Goal: Navigation & Orientation: Find specific page/section

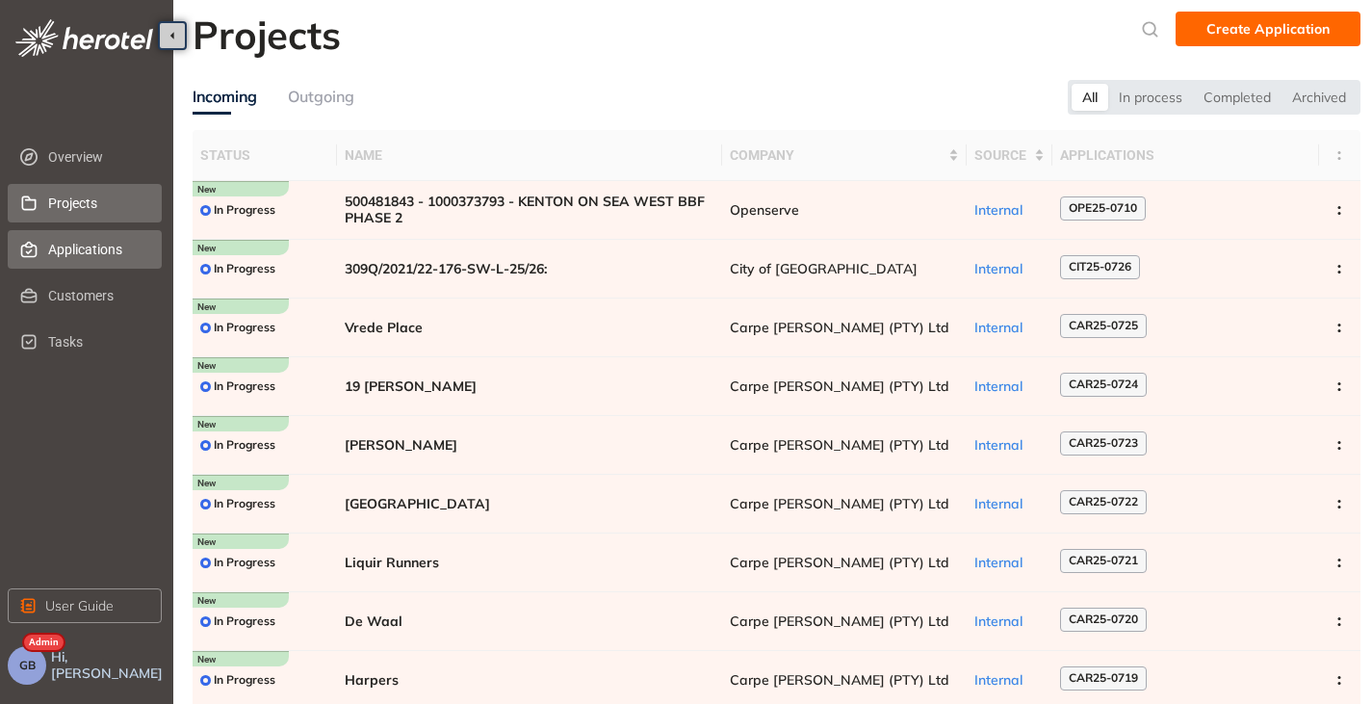
click at [88, 245] on span "Applications" at bounding box center [97, 249] width 98 height 39
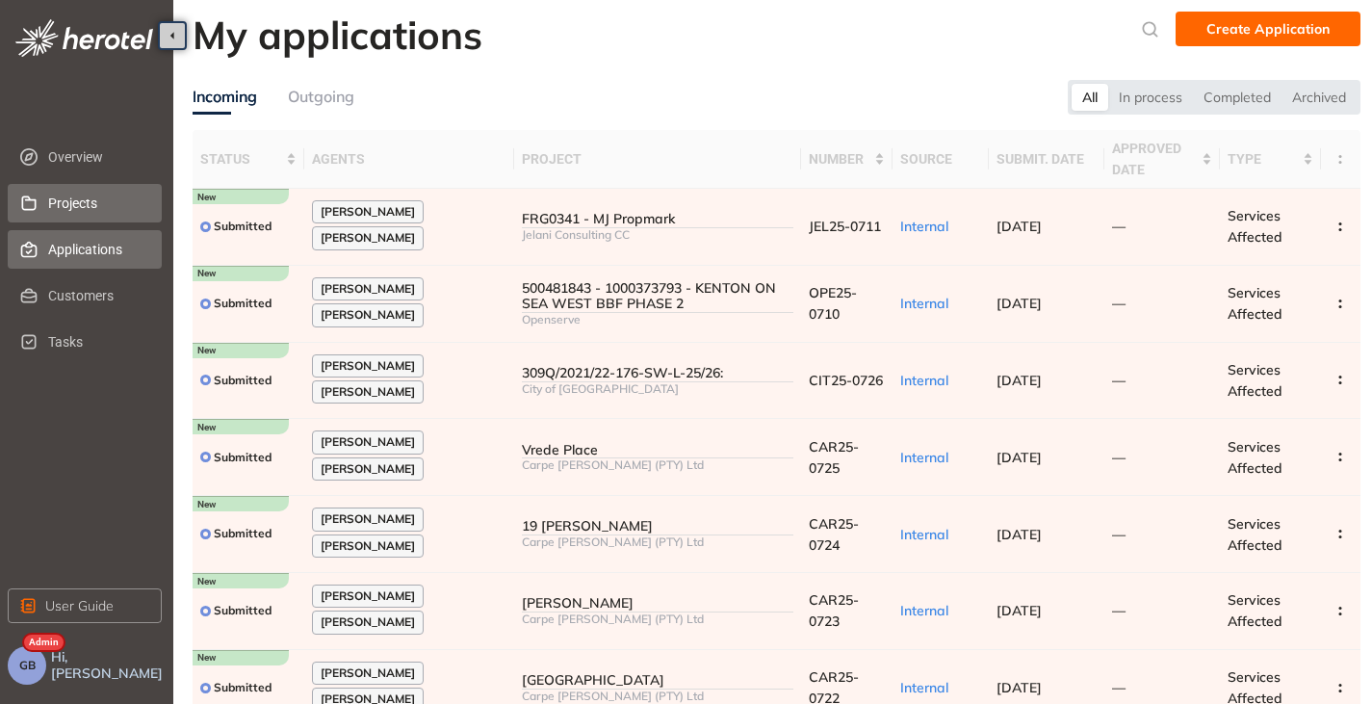
click at [77, 209] on span "Projects" at bounding box center [97, 203] width 98 height 39
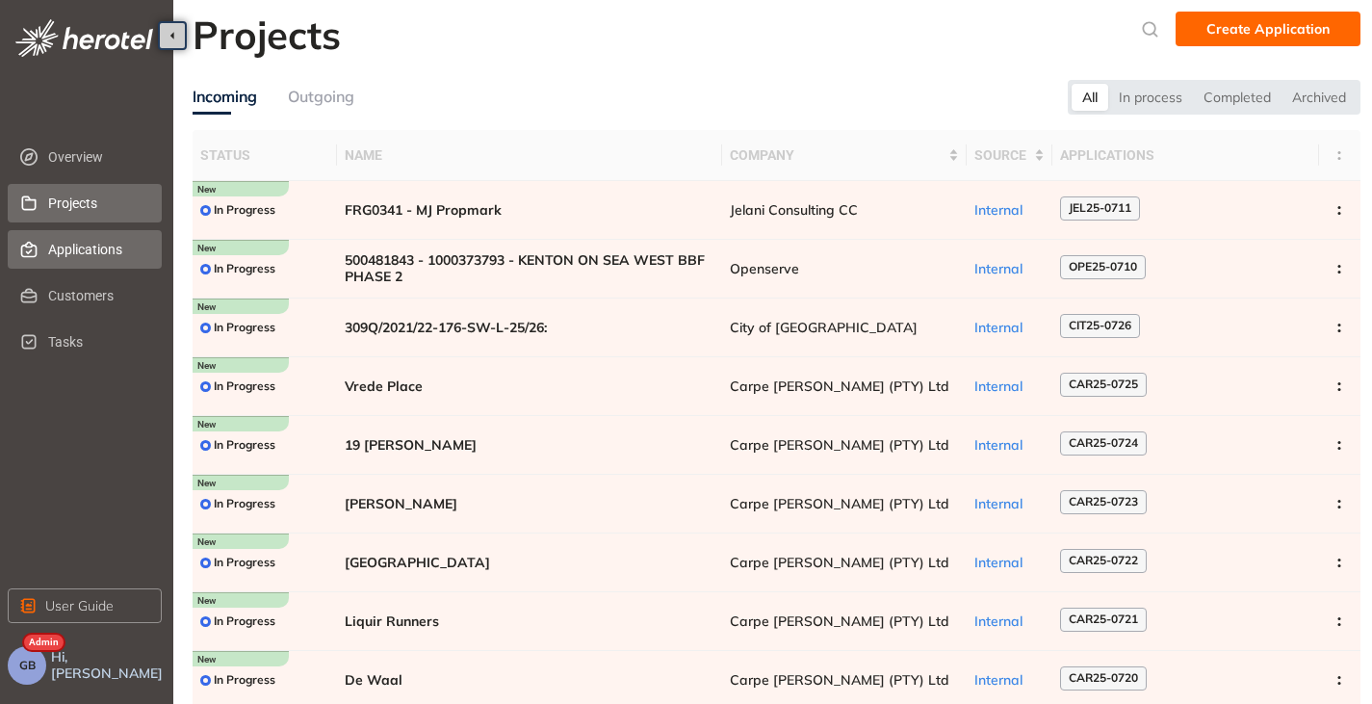
click at [66, 261] on span "Applications" at bounding box center [97, 249] width 98 height 39
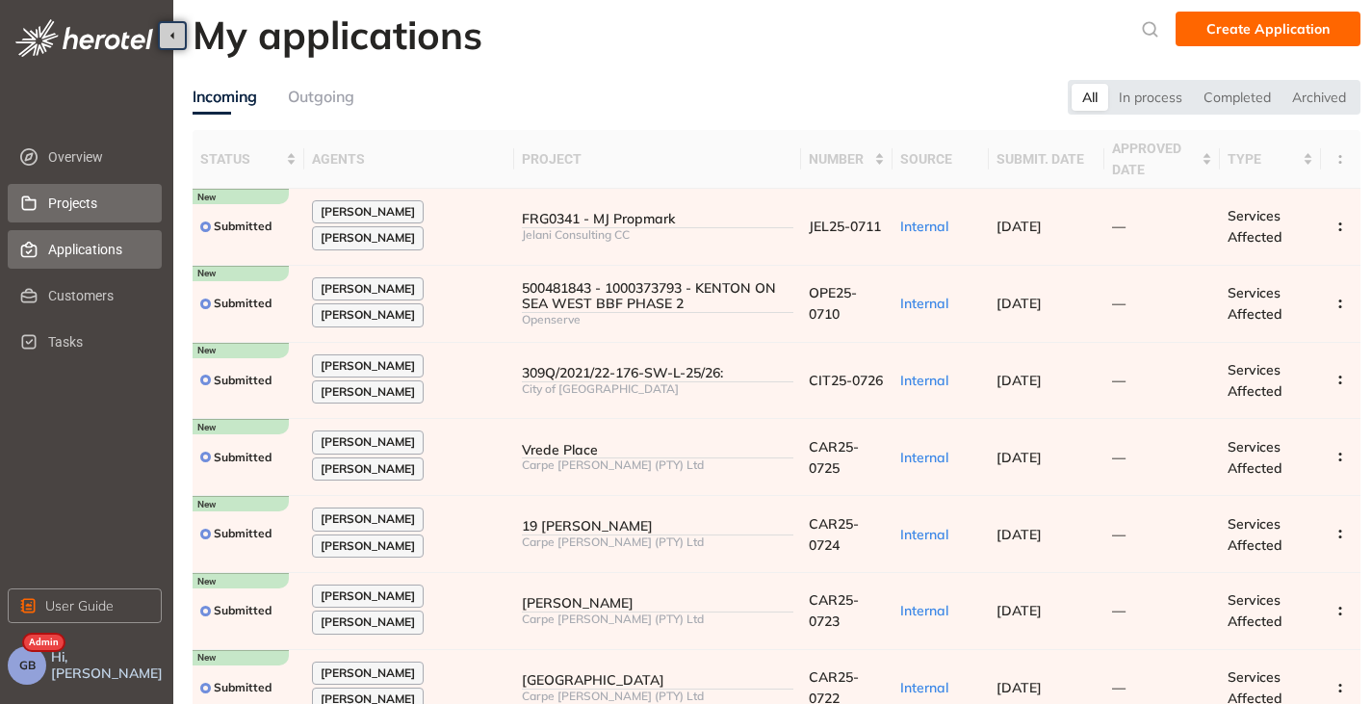
click at [82, 193] on span "Projects" at bounding box center [97, 203] width 98 height 39
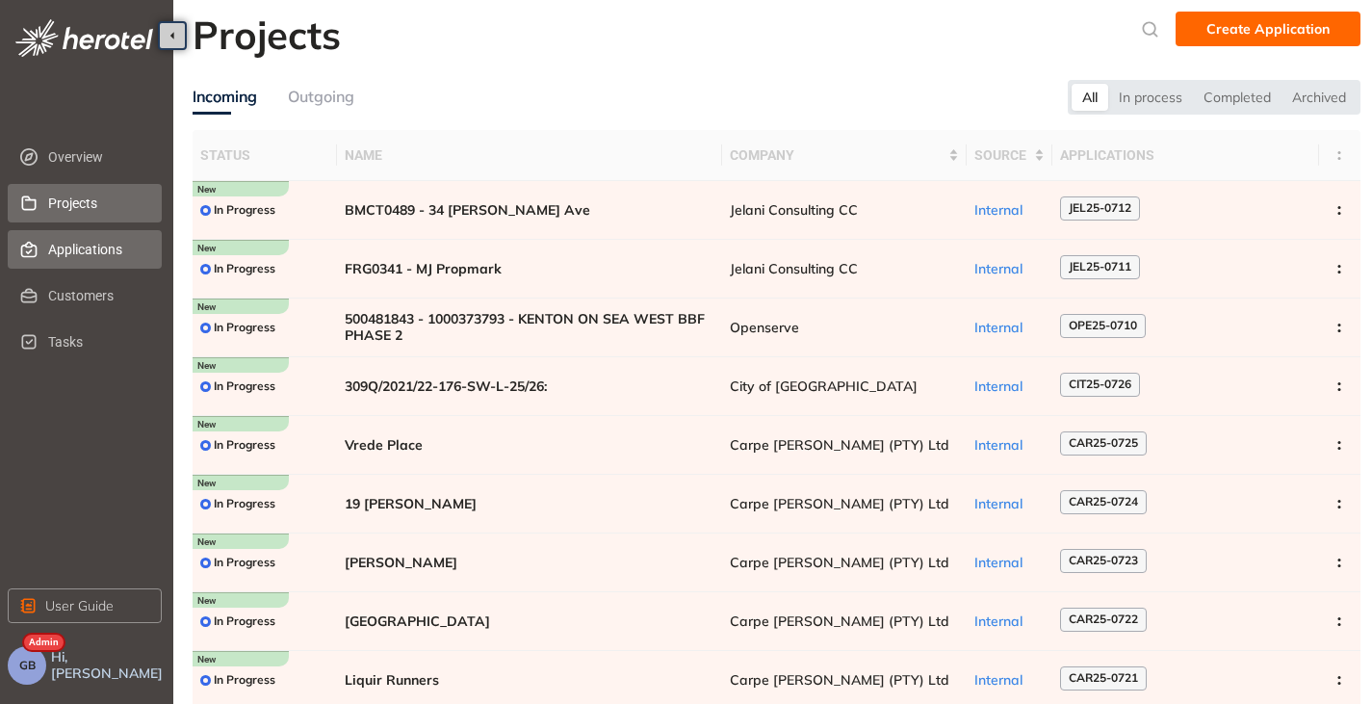
click at [53, 254] on span "Applications" at bounding box center [97, 249] width 98 height 39
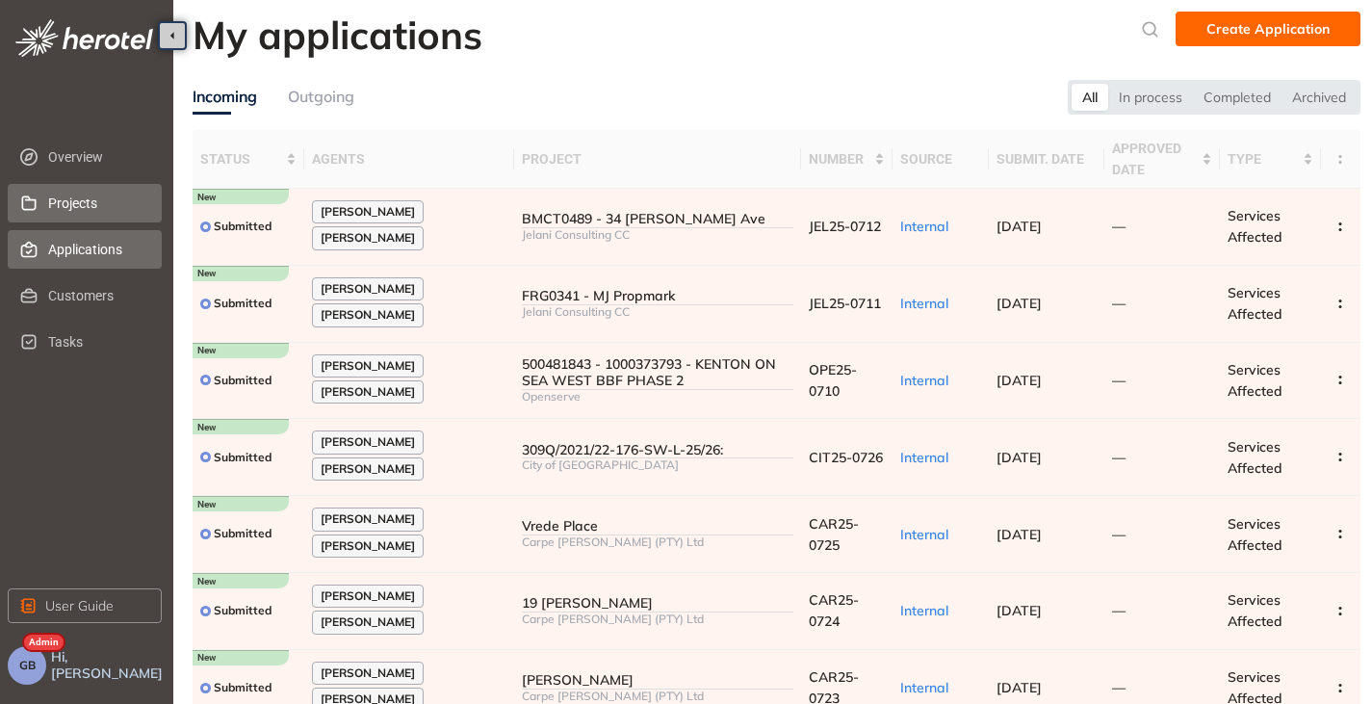
click at [66, 196] on span "Projects" at bounding box center [97, 203] width 98 height 39
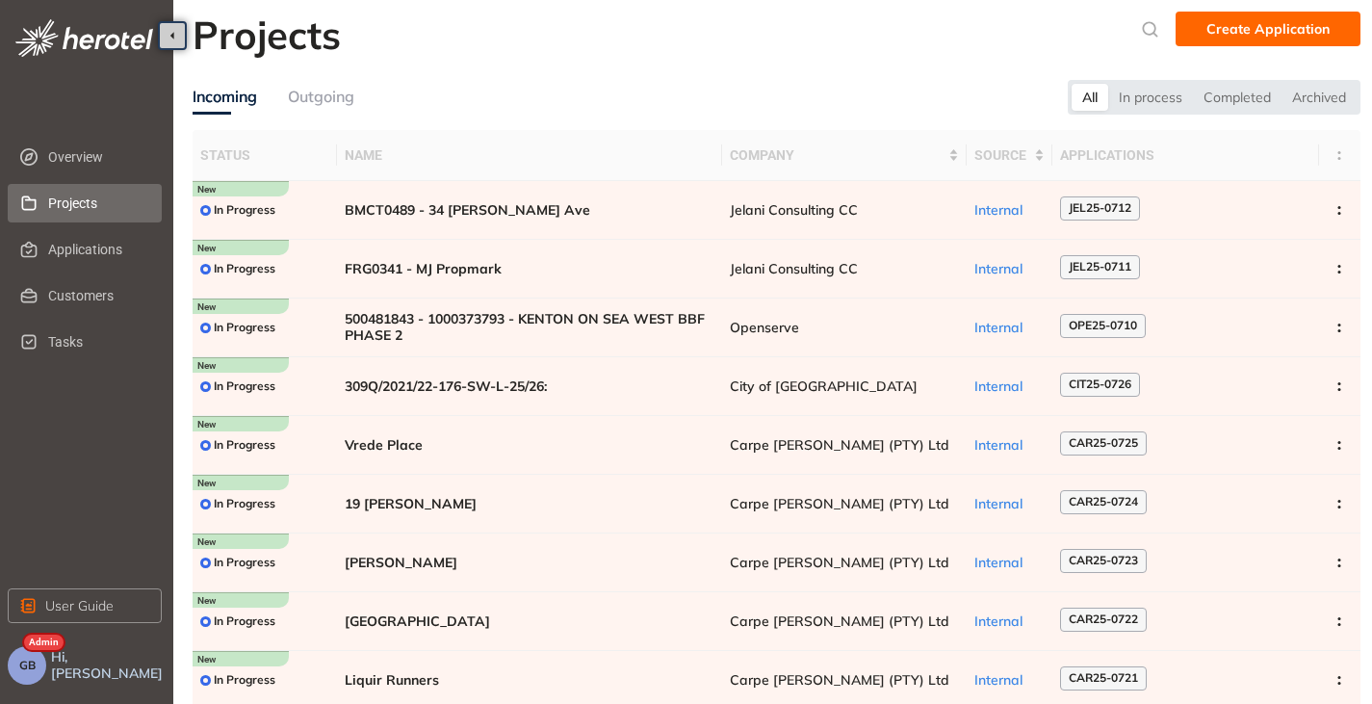
click at [29, 661] on span "GB" at bounding box center [27, 664] width 16 height 13
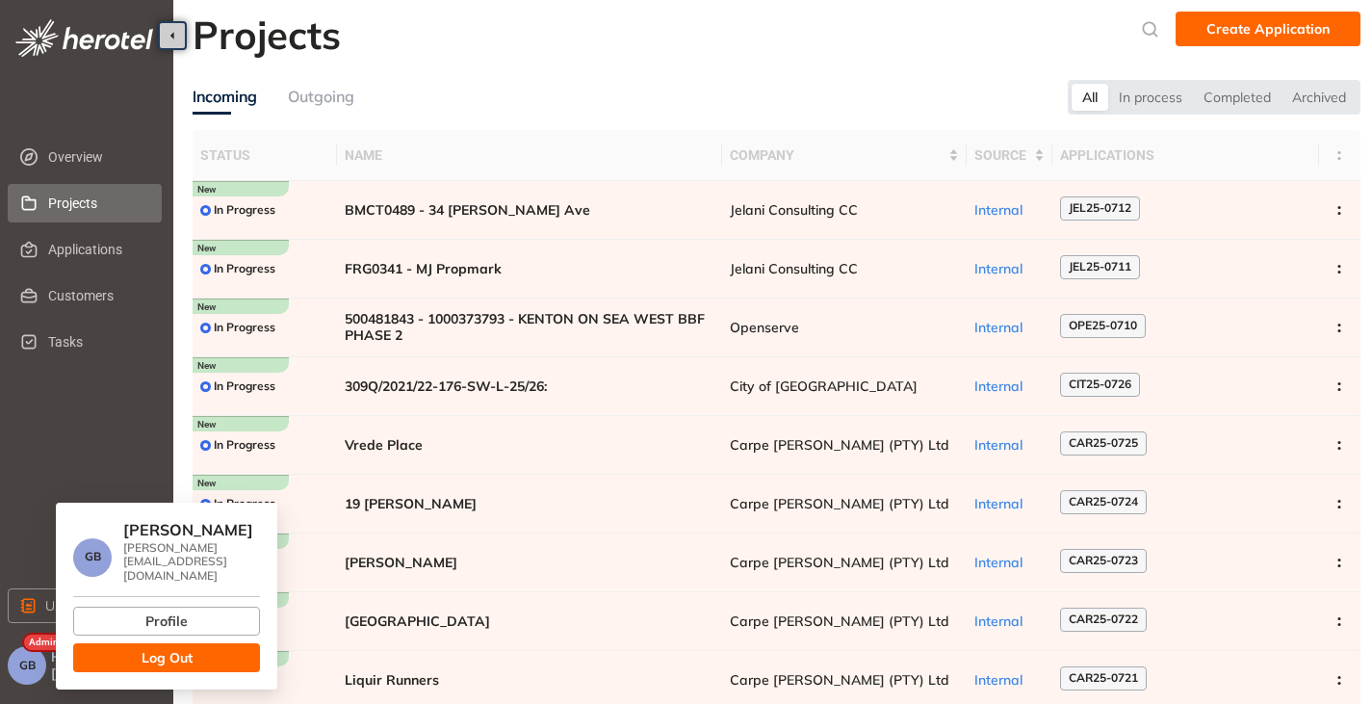
click at [189, 647] on span "Log Out" at bounding box center [166, 657] width 51 height 21
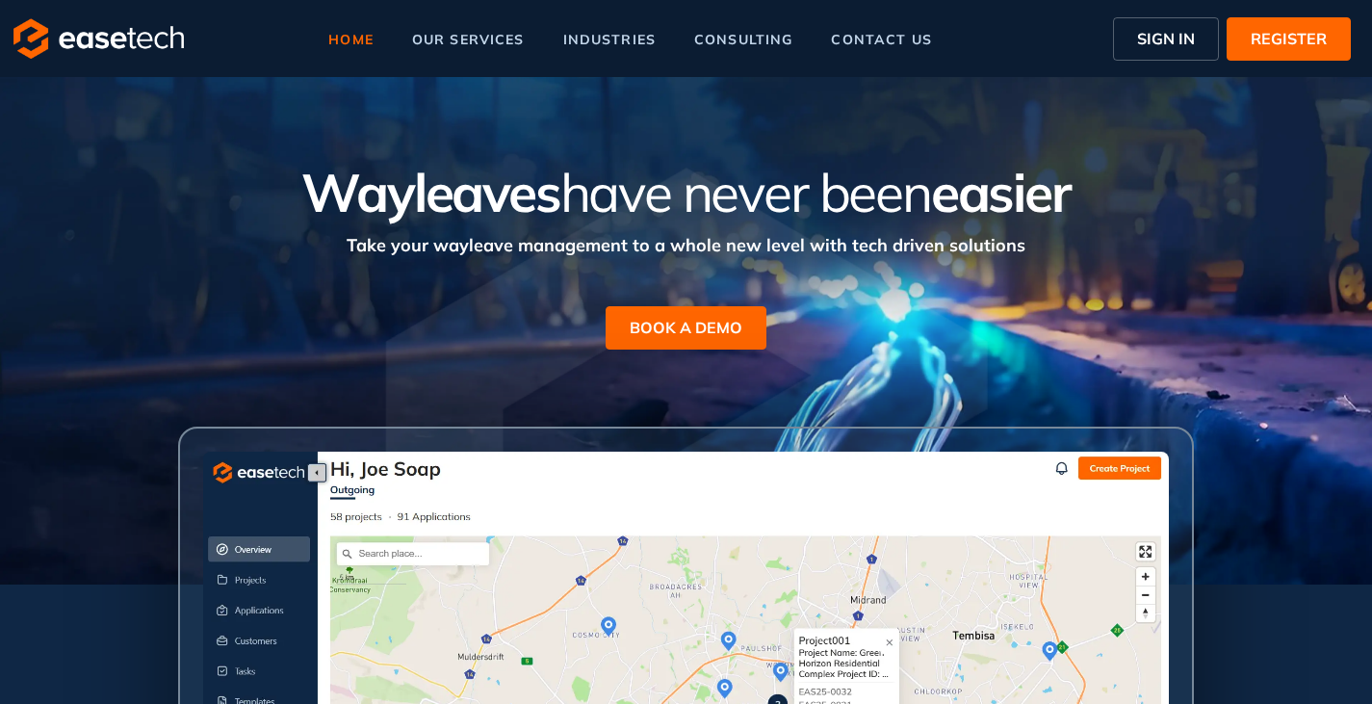
click at [1153, 32] on span "SIGN IN" at bounding box center [1166, 38] width 58 height 23
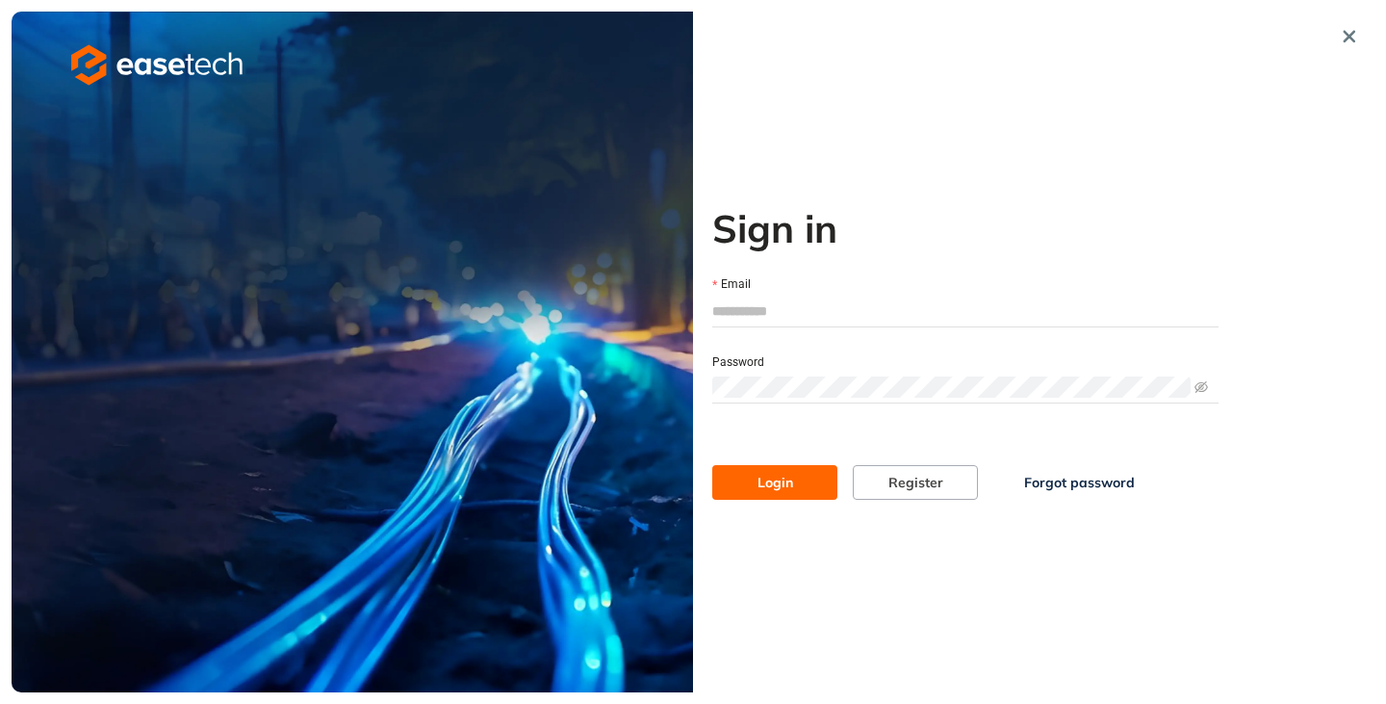
click at [799, 312] on input "Email" at bounding box center [965, 310] width 506 height 29
type input "**********"
click at [745, 476] on button "Login" at bounding box center [774, 482] width 125 height 35
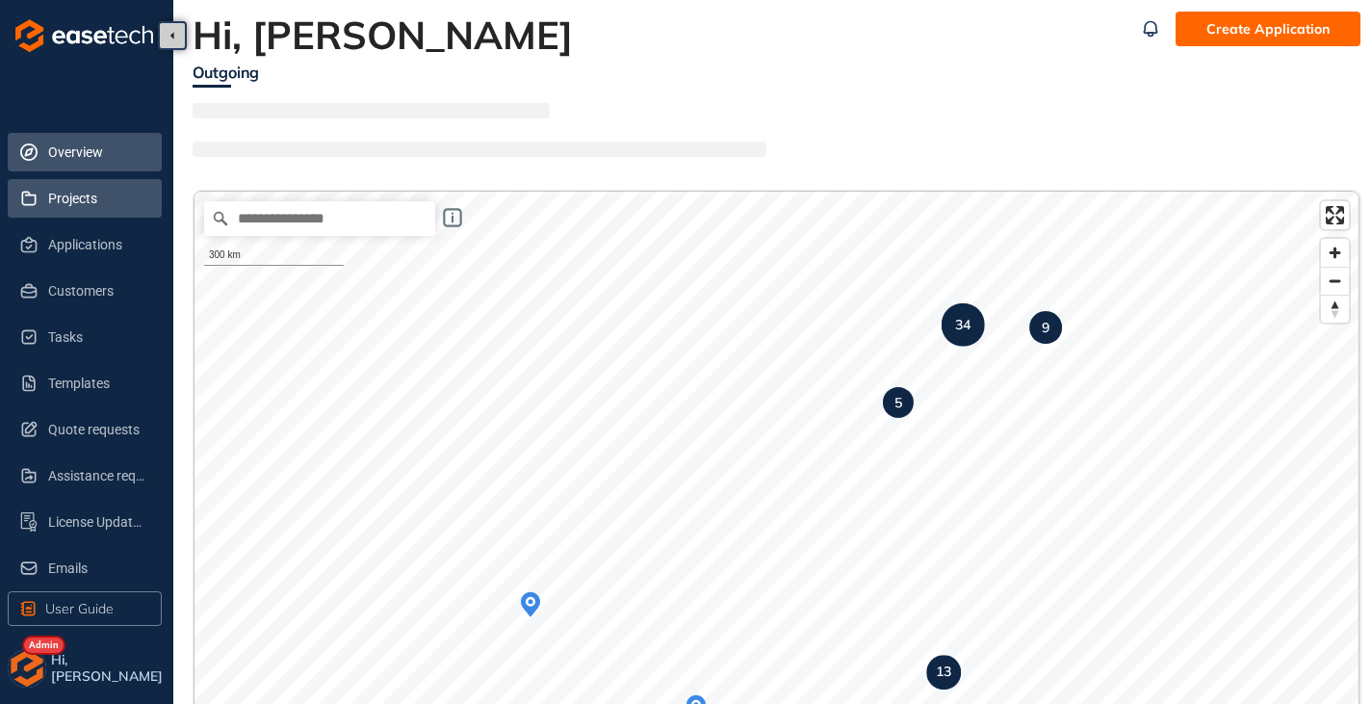
click at [75, 212] on span "Projects" at bounding box center [97, 198] width 98 height 39
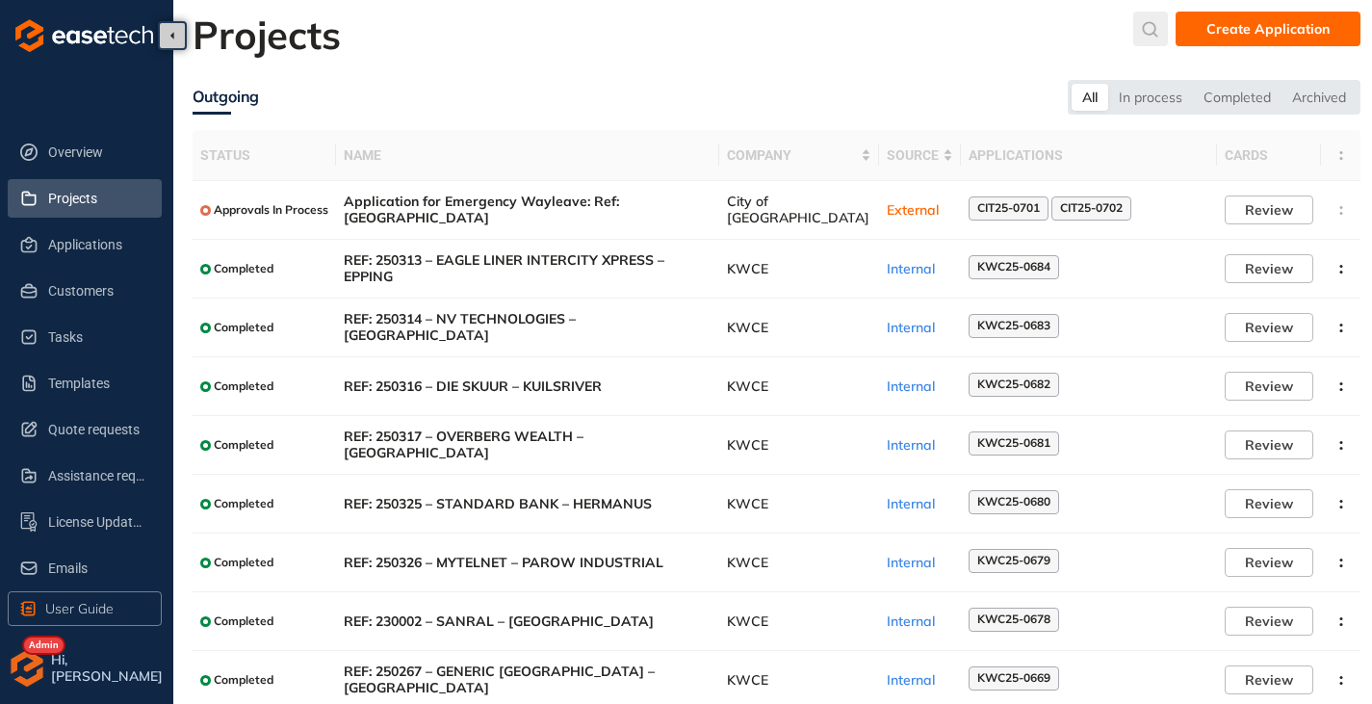
click at [1148, 29] on icon "submit" at bounding box center [1150, 29] width 19 height 16
click at [994, 33] on input "text" at bounding box center [1007, 33] width 145 height 29
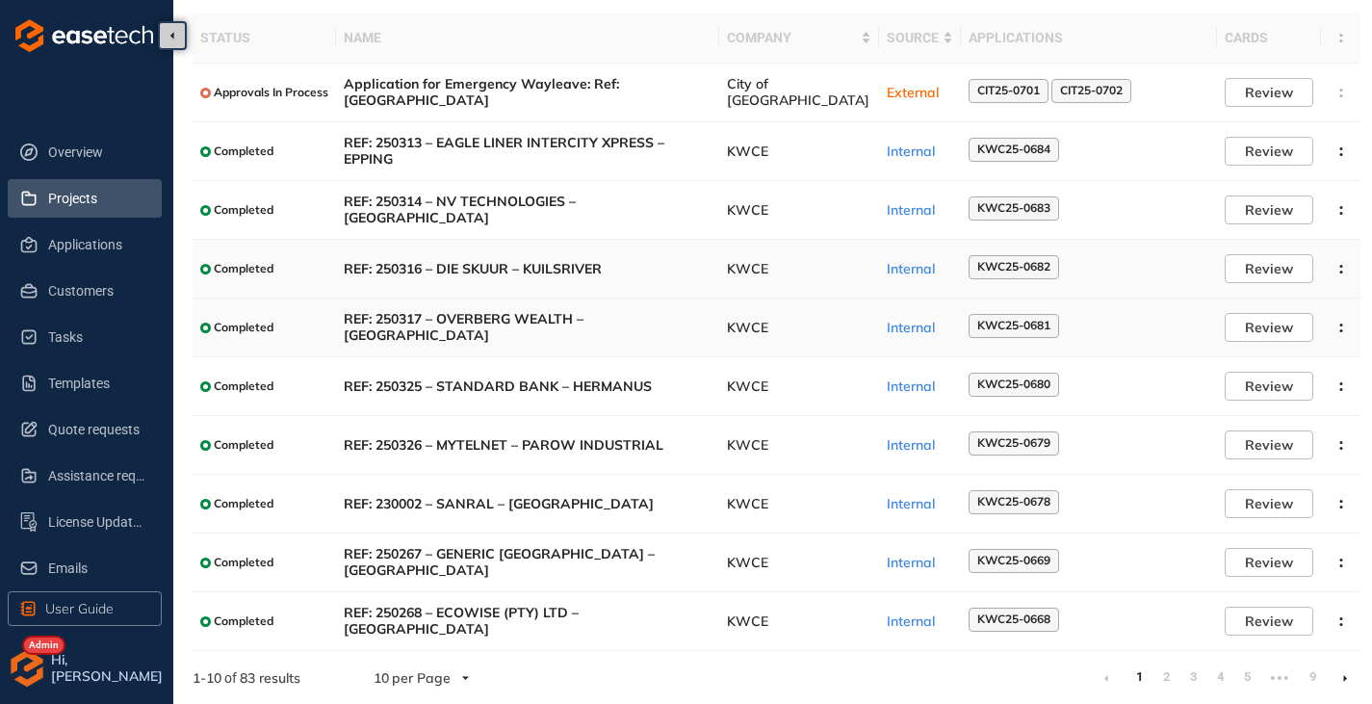
scroll to position [118, 0]
click at [1350, 674] on li at bounding box center [1344, 676] width 31 height 31
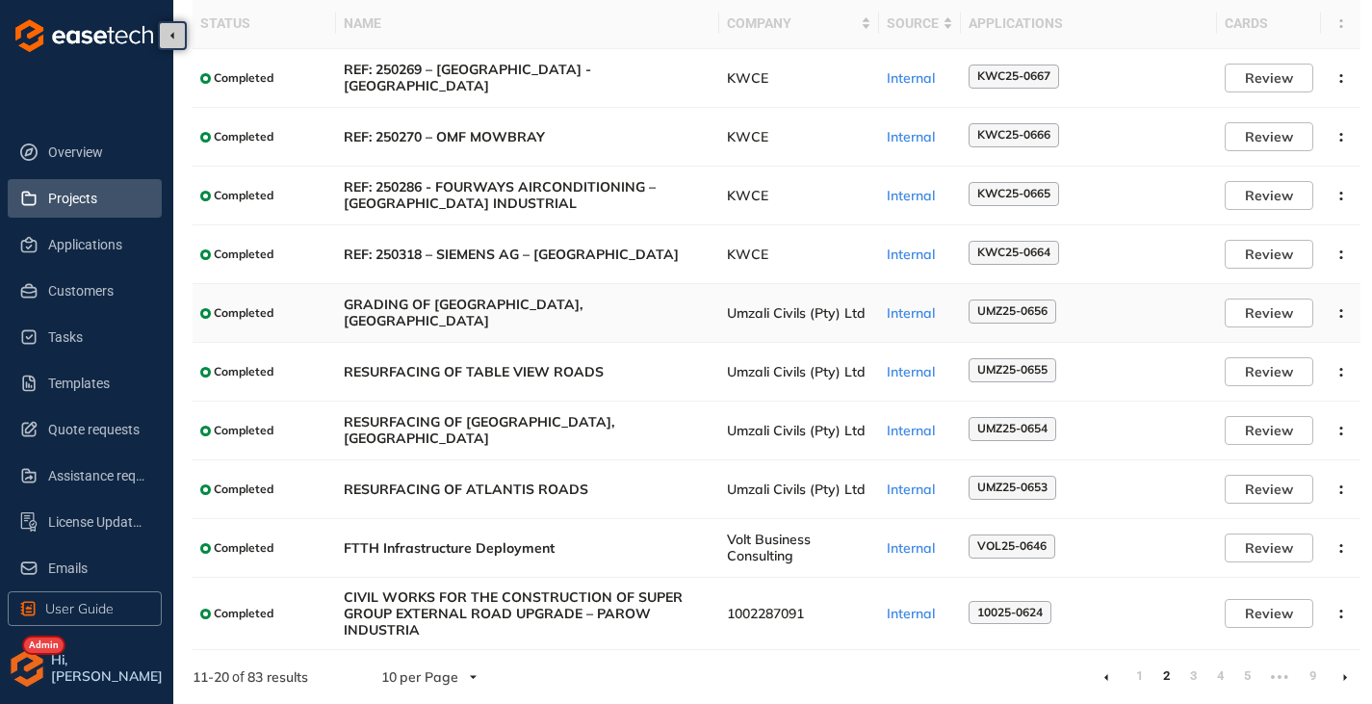
scroll to position [132, 0]
click at [1350, 678] on li at bounding box center [1344, 676] width 31 height 31
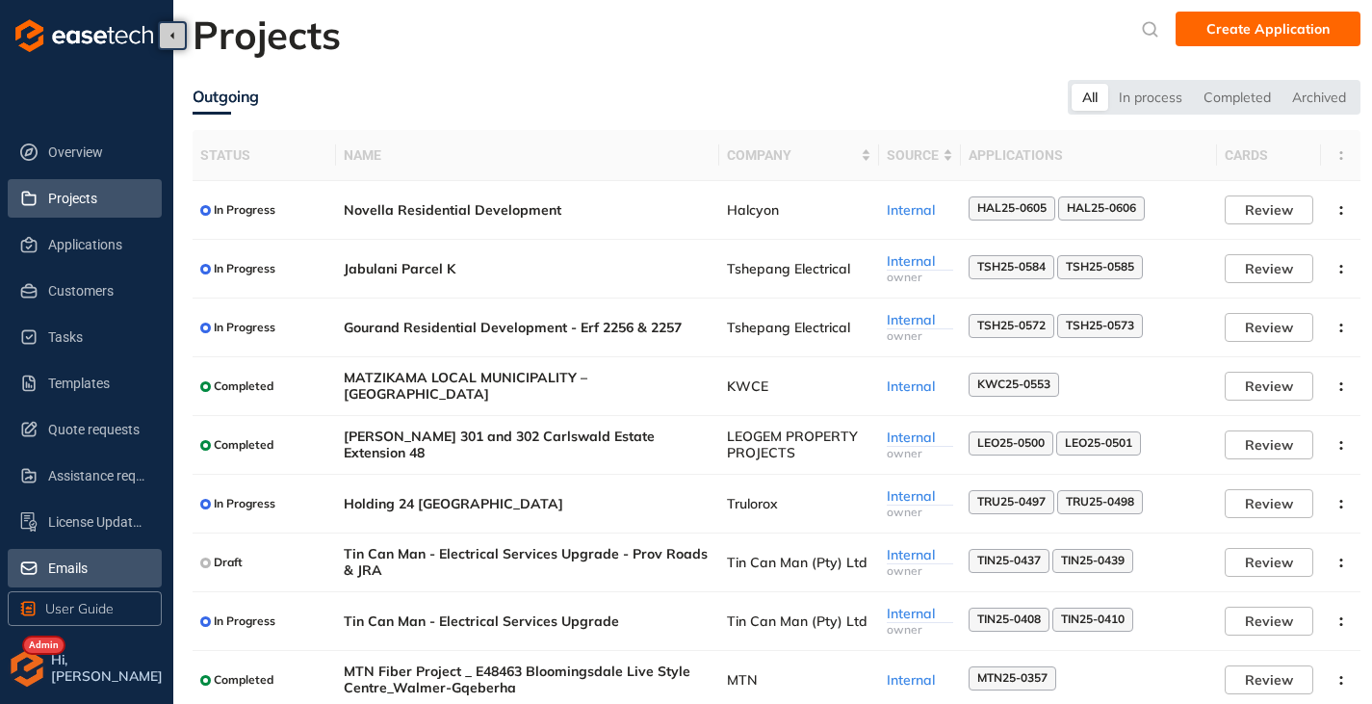
click at [91, 563] on span "Emails" at bounding box center [97, 568] width 98 height 39
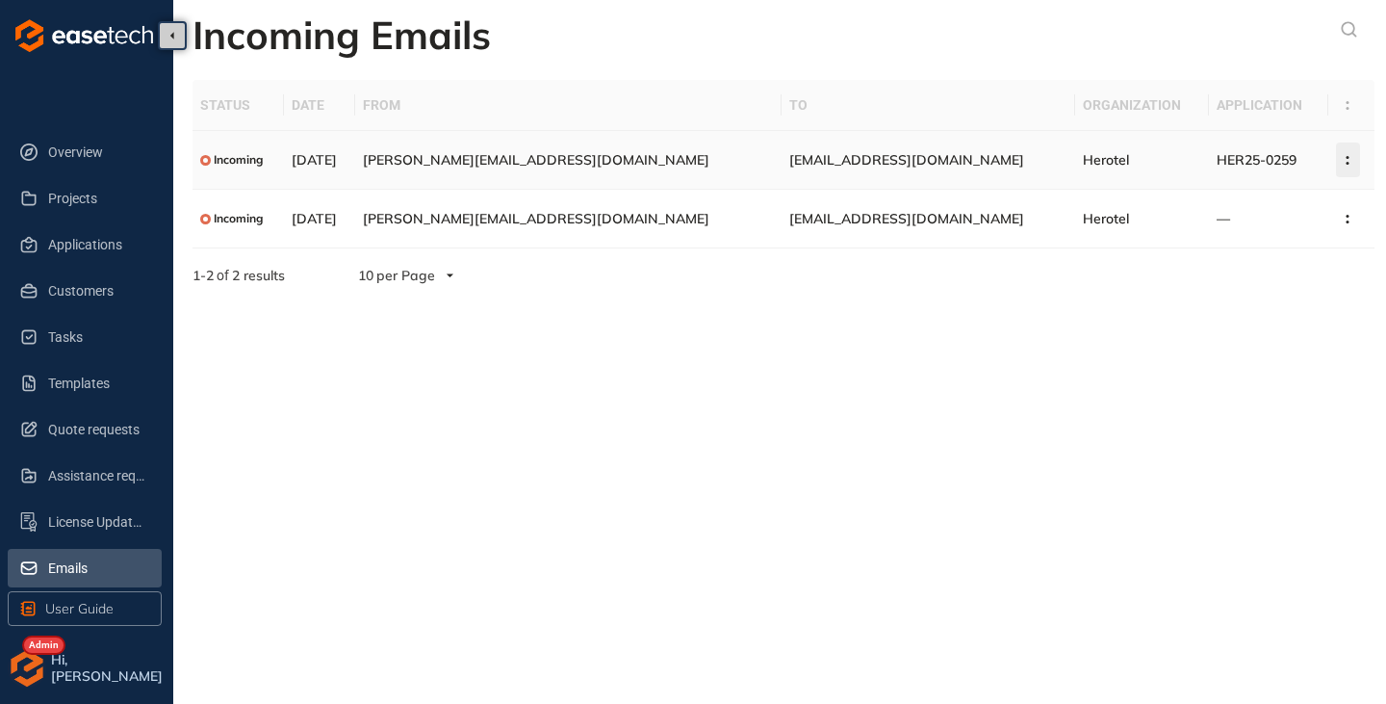
click at [1341, 156] on icon "button" at bounding box center [1347, 160] width 19 height 9
click at [981, 300] on section "Incoming Emails Status Date From To Organization Application Incoming 10 Sep 20…" at bounding box center [779, 352] width 1213 height 704
click at [1338, 218] on icon "button" at bounding box center [1347, 219] width 19 height 9
click at [848, 344] on section "Incoming Emails Status Date From To Organization Application Incoming 10 Sep 20…" at bounding box center [779, 352] width 1213 height 704
click at [79, 193] on span "Projects" at bounding box center [97, 198] width 98 height 39
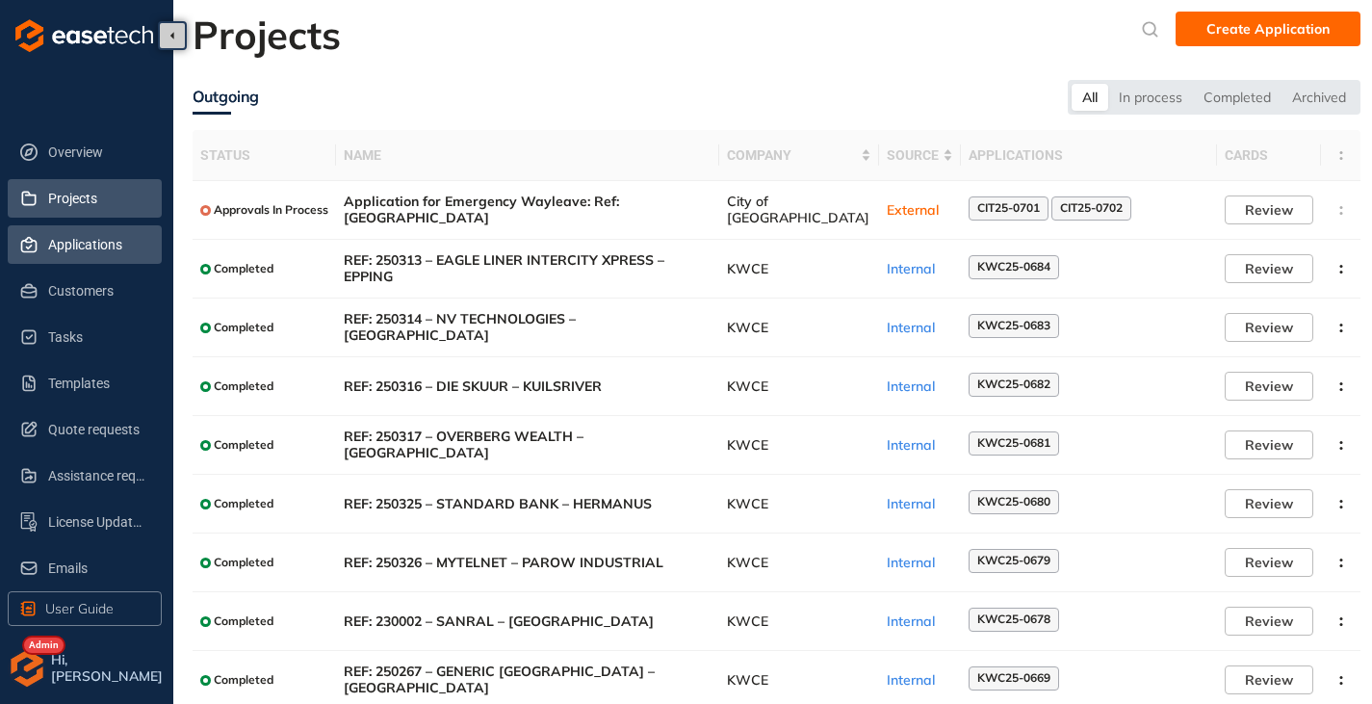
click at [99, 256] on span "Applications" at bounding box center [97, 244] width 98 height 39
